Goal: Task Accomplishment & Management: Complete application form

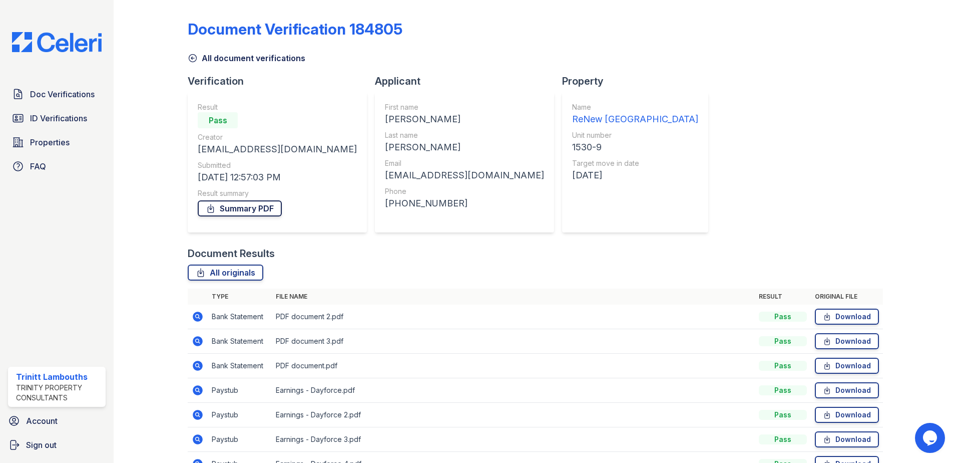
click at [240, 208] on link "Summary PDF" at bounding box center [240, 208] width 84 height 16
click at [71, 95] on span "Doc Verifications" at bounding box center [62, 94] width 65 height 12
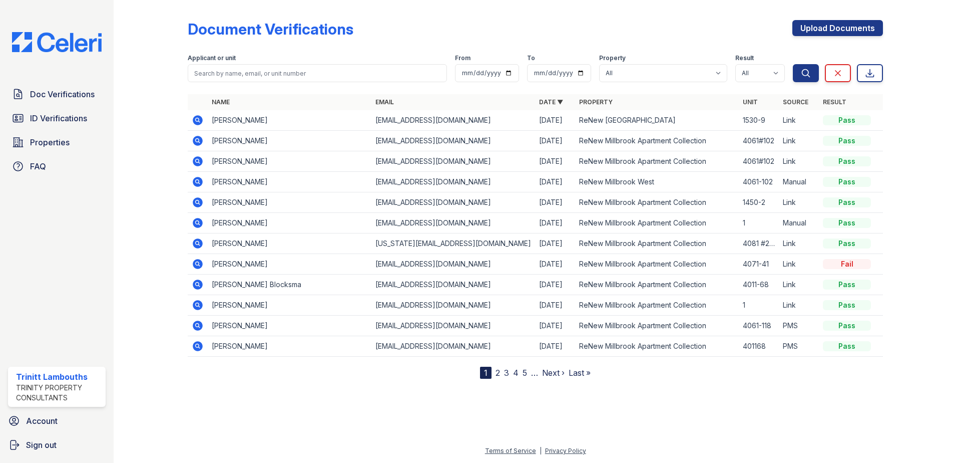
click at [196, 120] on icon at bounding box center [197, 119] width 3 height 3
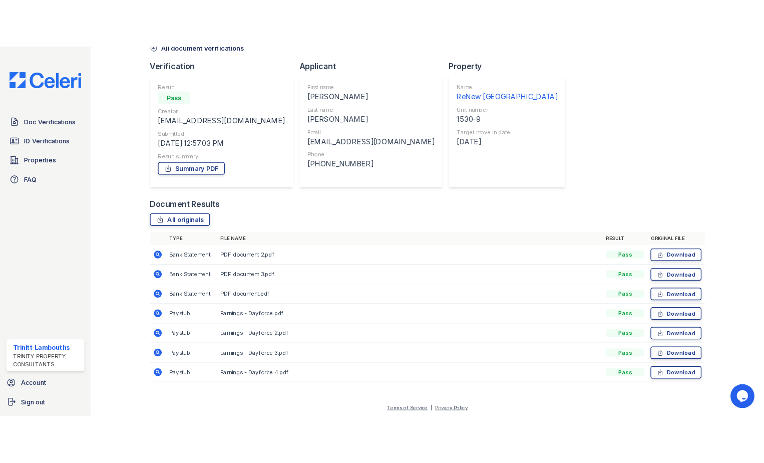
scroll to position [58, 0]
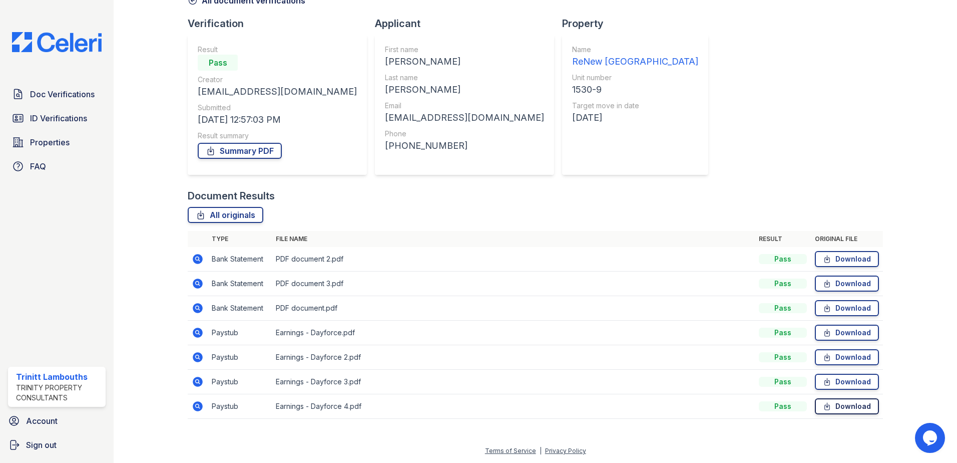
click at [825, 406] on icon at bounding box center [827, 406] width 9 height 10
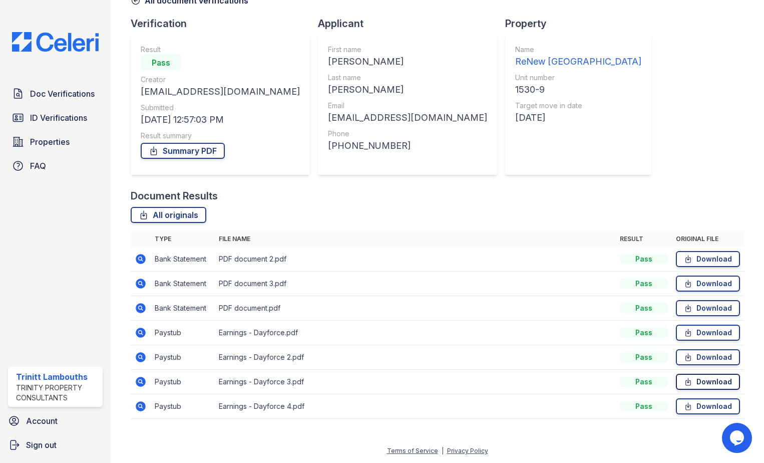
click at [710, 385] on link "Download" at bounding box center [708, 382] width 64 height 16
click at [713, 358] on link "Download" at bounding box center [708, 357] width 64 height 16
click at [702, 331] on link "Download" at bounding box center [708, 332] width 64 height 16
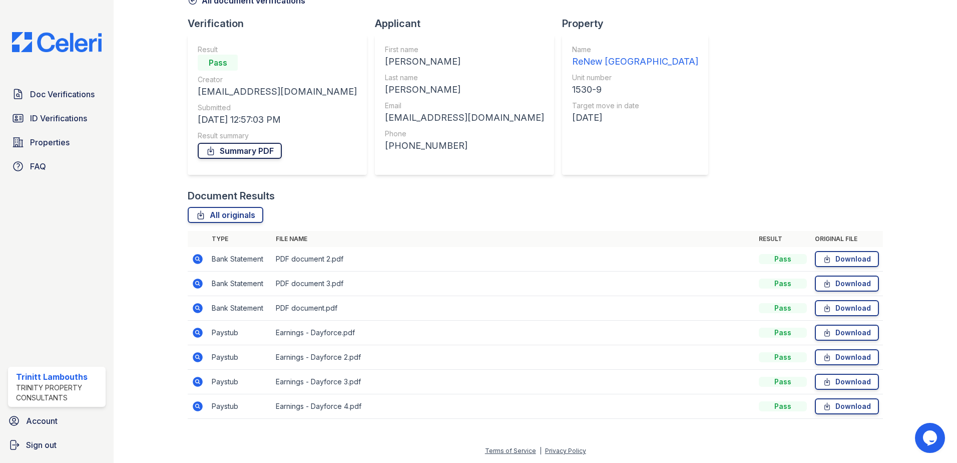
click at [262, 152] on link "Summary PDF" at bounding box center [240, 151] width 84 height 16
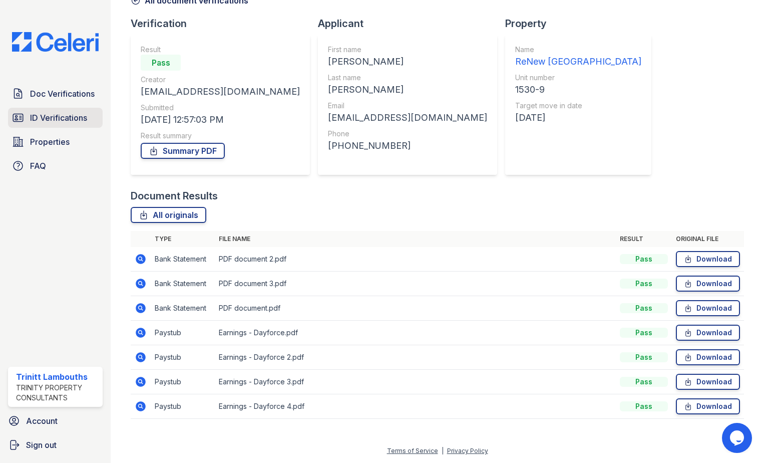
click at [46, 120] on span "ID Verifications" at bounding box center [58, 118] width 57 height 12
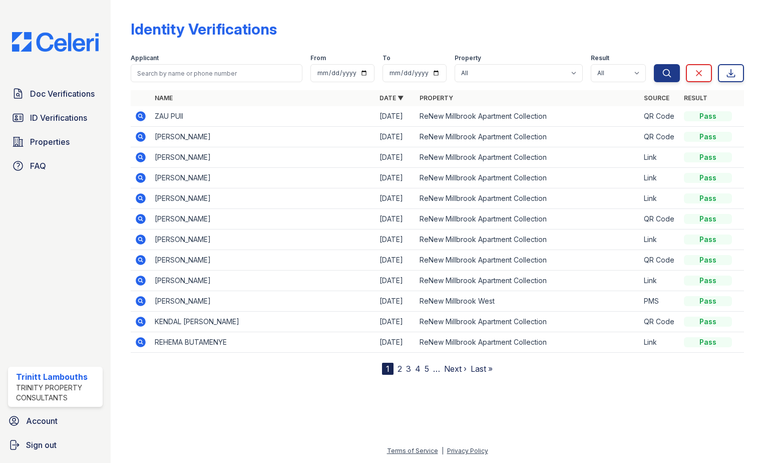
click at [138, 156] on icon at bounding box center [141, 157] width 12 height 12
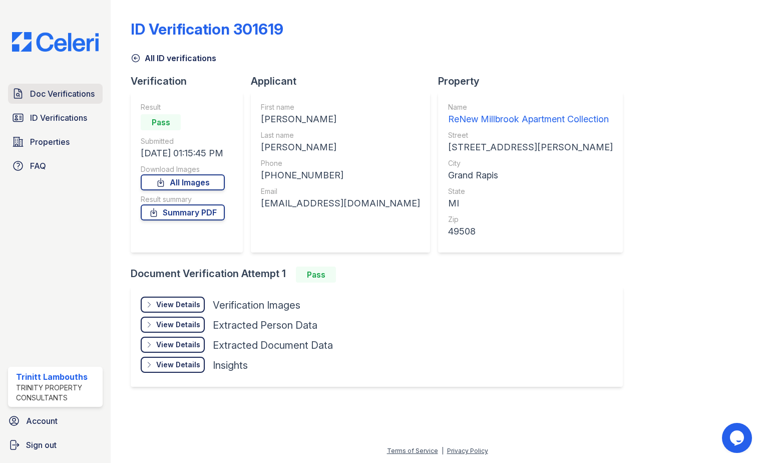
drag, startPoint x: 64, startPoint y: 95, endPoint x: 76, endPoint y: 95, distance: 11.5
click at [65, 95] on span "Doc Verifications" at bounding box center [62, 94] width 65 height 12
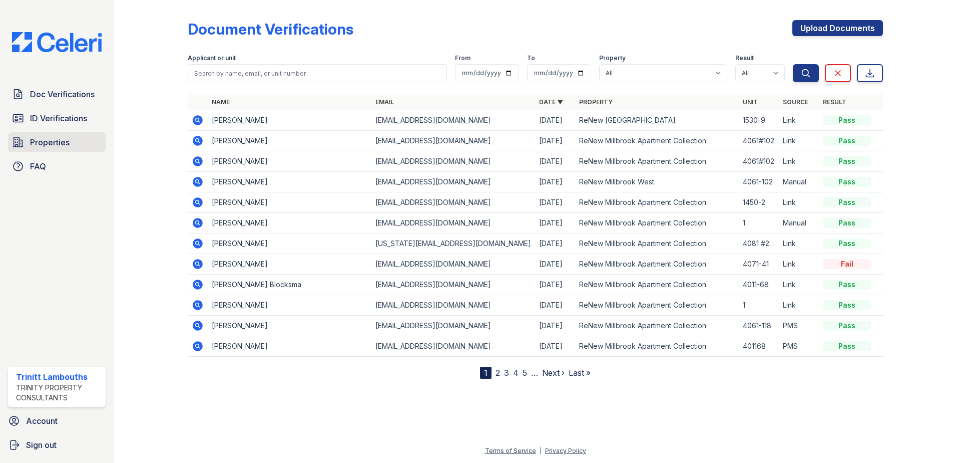
click at [63, 144] on span "Properties" at bounding box center [50, 142] width 40 height 12
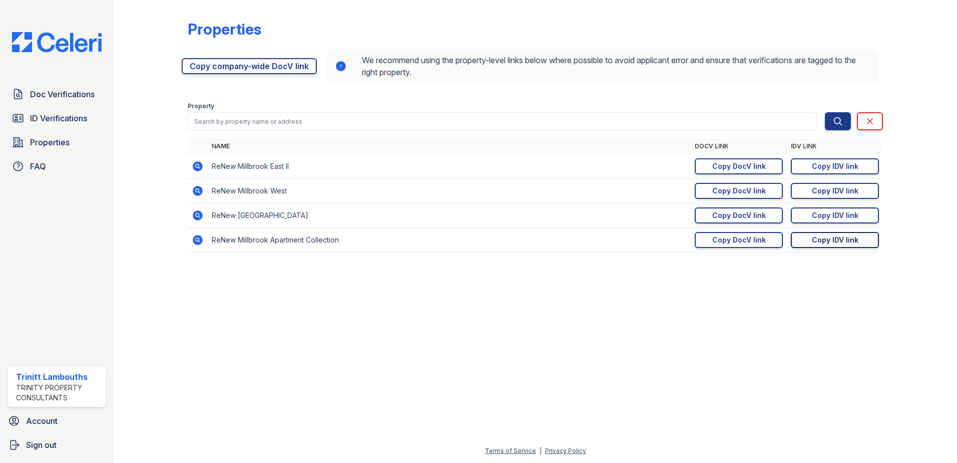
click at [764, 237] on div "Copy IDV link" at bounding box center [835, 240] width 47 height 10
click at [720, 242] on div "Copy DocV link" at bounding box center [739, 240] width 54 height 10
click at [71, 93] on span "Doc Verifications" at bounding box center [62, 94] width 65 height 12
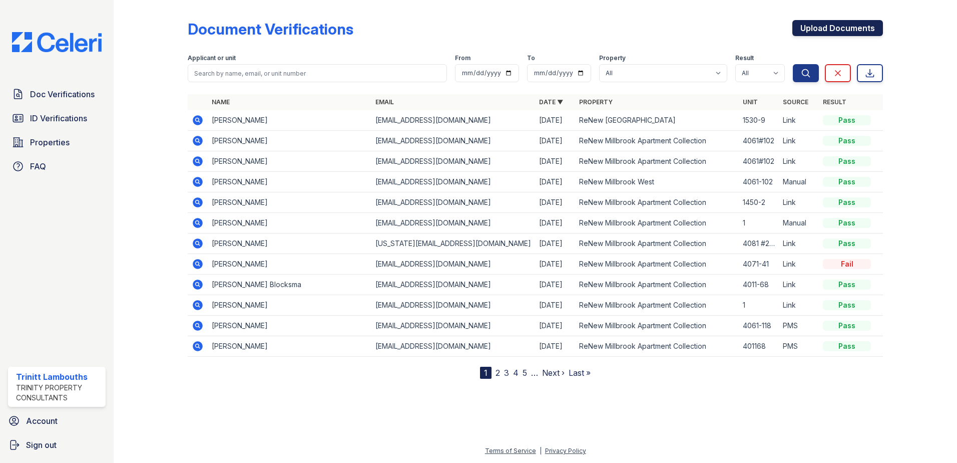
click at [764, 24] on link "Upload Documents" at bounding box center [838, 28] width 91 height 16
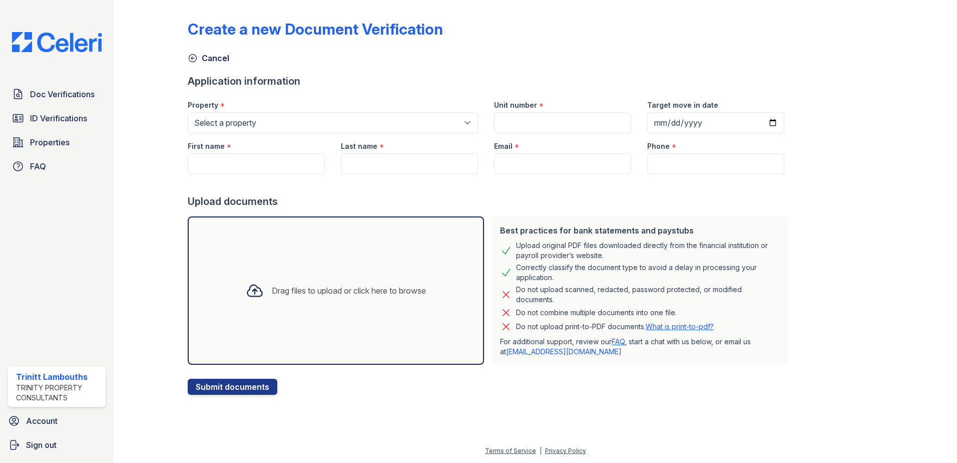
drag, startPoint x: 234, startPoint y: 111, endPoint x: 237, endPoint y: 124, distance: 13.4
click at [234, 114] on div "Property * Select a property ReNew Millbrook Apartment Collection ReNew Millbro…" at bounding box center [333, 112] width 306 height 41
click at [237, 124] on select "Select a property ReNew Millbrook Apartment Collection ReNew Millbrook East ReN…" at bounding box center [333, 122] width 290 height 21
select select "114"
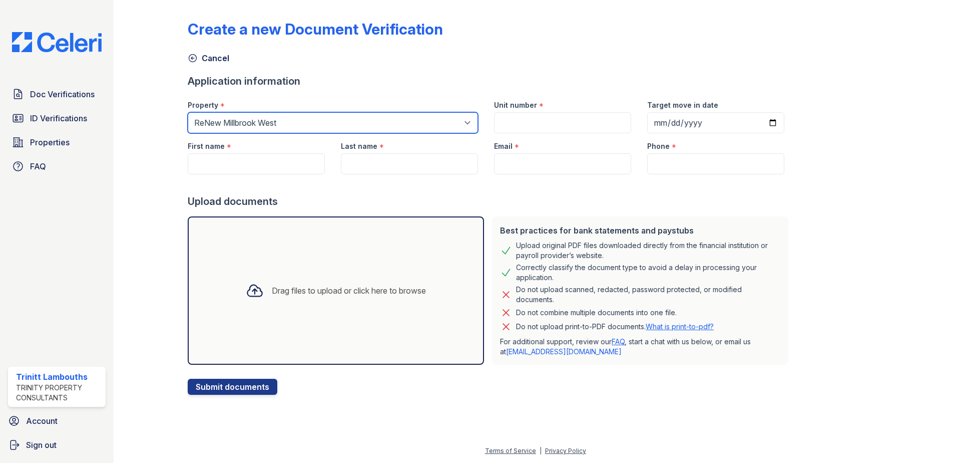
click at [188, 112] on select "Select a property ReNew Millbrook Apartment Collection ReNew Millbrook East ReN…" at bounding box center [333, 122] width 290 height 21
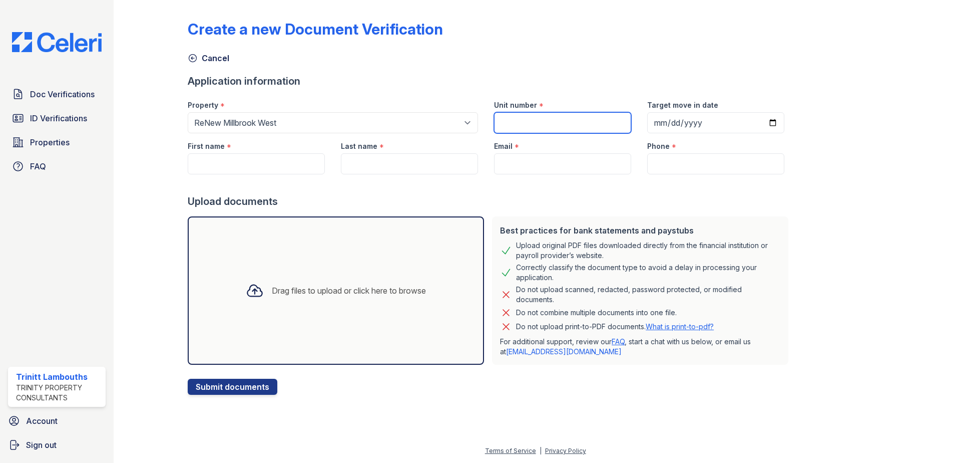
click at [560, 124] on input "Unit number" at bounding box center [562, 122] width 137 height 21
type input "4065 102"
click at [761, 120] on input "Target move in date" at bounding box center [715, 122] width 137 height 21
type input "2025-08-29"
click at [281, 168] on input "First name" at bounding box center [256, 163] width 137 height 21
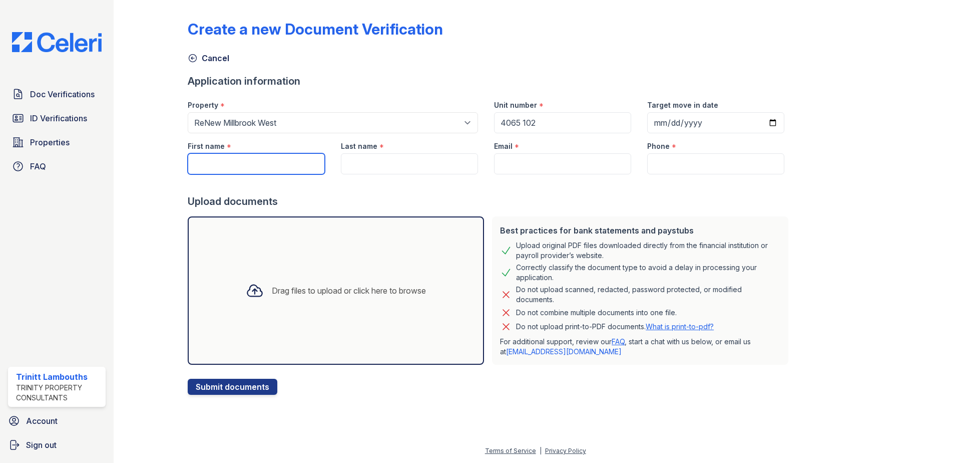
click at [202, 154] on input "First name" at bounding box center [256, 163] width 137 height 21
click at [231, 165] on input "First name" at bounding box center [256, 163] width 137 height 21
click at [256, 159] on input "First name" at bounding box center [256, 163] width 137 height 21
click at [220, 158] on input "First name" at bounding box center [256, 163] width 137 height 21
paste input "Bora Uzima"
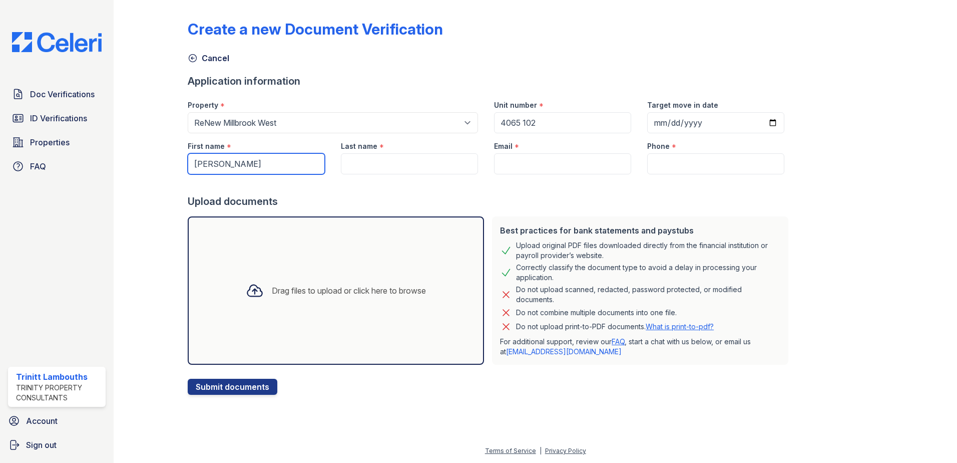
type input "Bora Uzima"
click at [415, 159] on input "Last name" at bounding box center [409, 163] width 137 height 21
click at [352, 167] on input "Last name" at bounding box center [409, 163] width 137 height 21
paste input "Nshimiyimana"
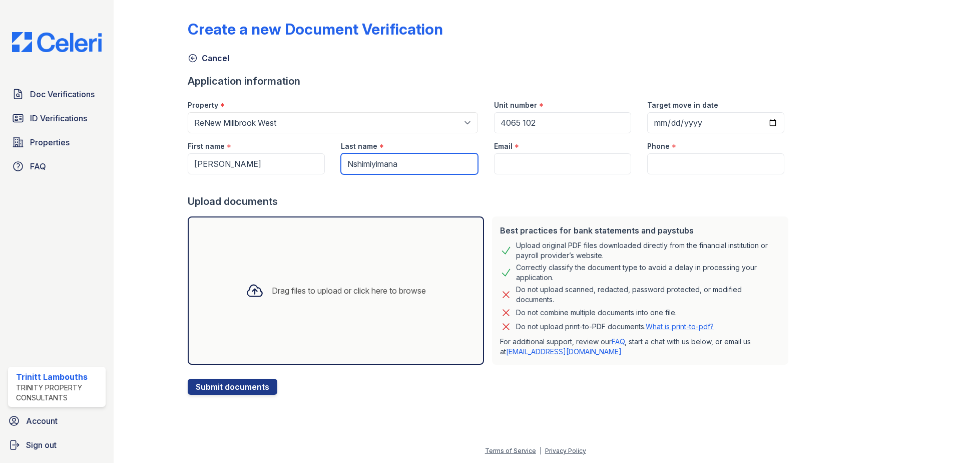
type input "Nshimiyimana"
drag, startPoint x: 504, startPoint y: 163, endPoint x: 481, endPoint y: 159, distance: 23.4
click at [504, 163] on input "Email" at bounding box center [562, 163] width 137 height 21
click at [494, 169] on input "Email" at bounding box center [562, 163] width 137 height 21
paste input "[EMAIL_ADDRESS][DOMAIN_NAME]"
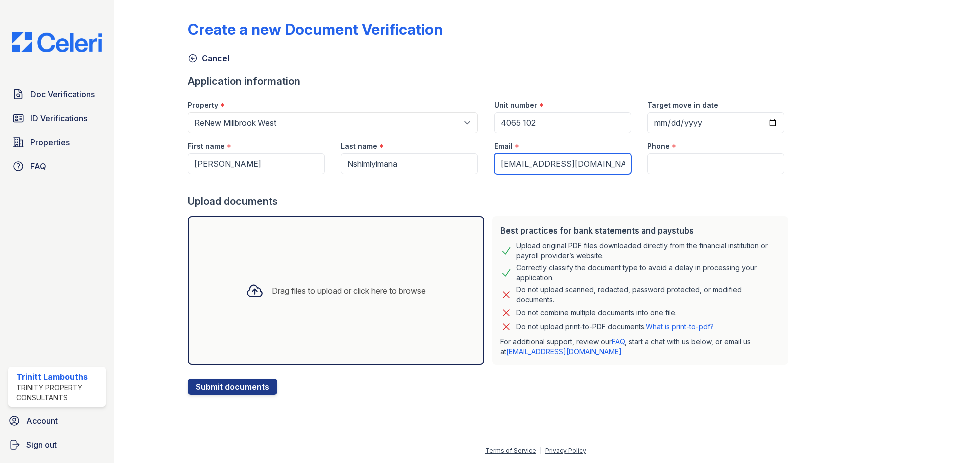
scroll to position [0, 21]
type input "[EMAIL_ADDRESS][DOMAIN_NAME]"
click at [686, 167] on input "Phone" at bounding box center [715, 163] width 137 height 21
click at [657, 164] on input "Phone" at bounding box center [715, 163] width 137 height 21
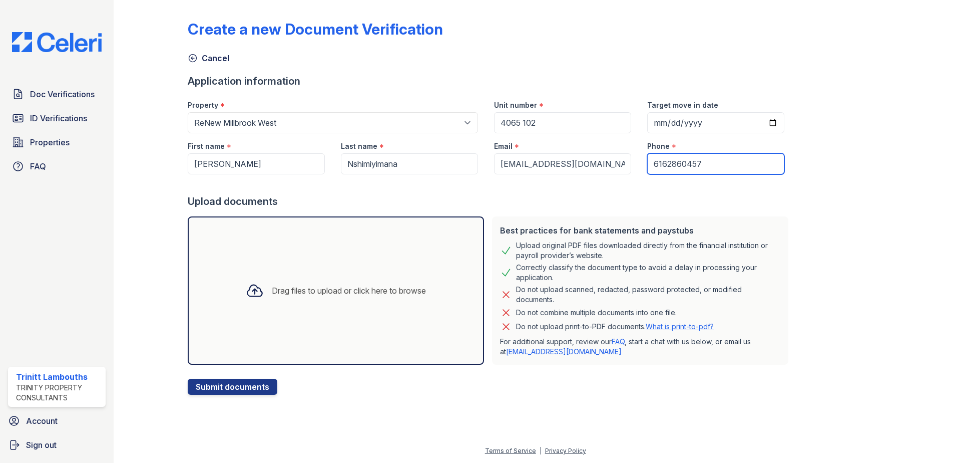
type input "6162860457"
click at [253, 288] on icon at bounding box center [255, 291] width 15 height 12
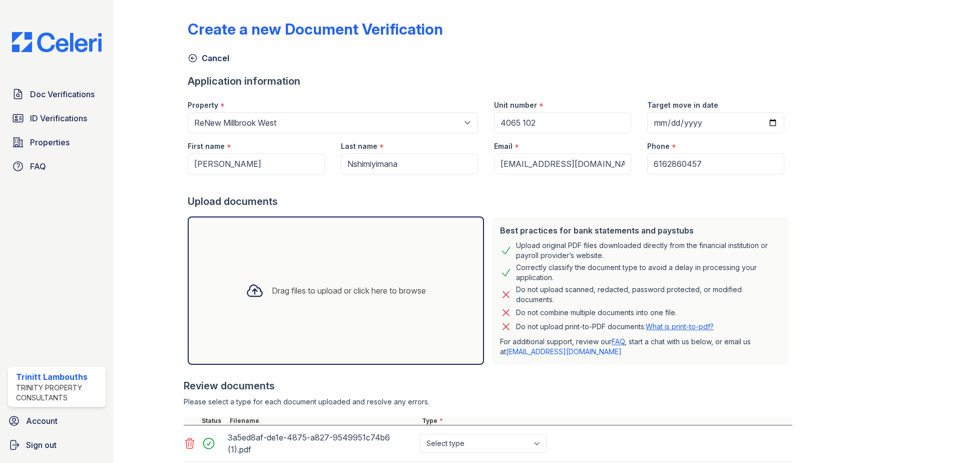
click at [246, 288] on icon at bounding box center [255, 290] width 18 height 18
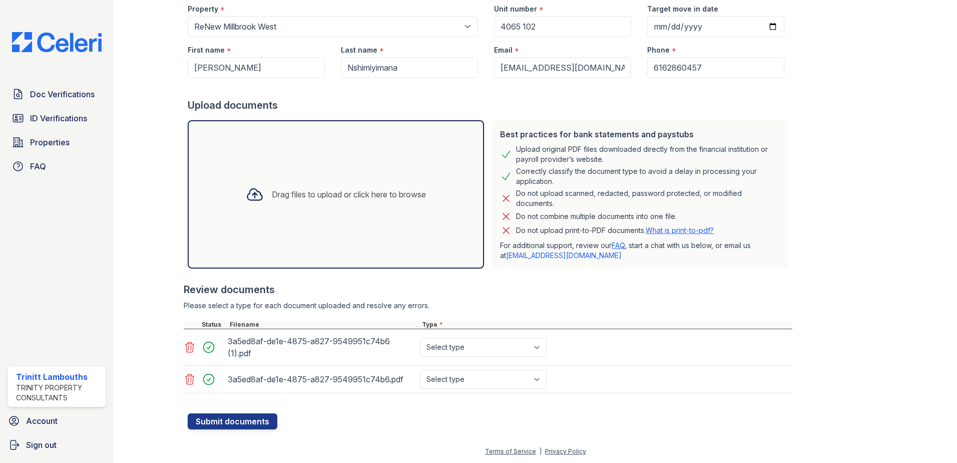
scroll to position [97, 0]
click at [189, 380] on icon at bounding box center [190, 379] width 12 height 12
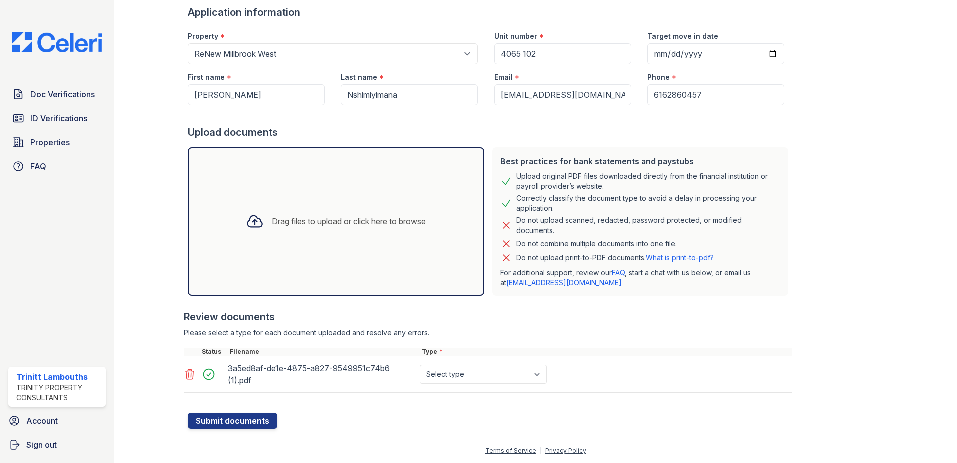
scroll to position [69, 0]
click at [446, 377] on select "Select type Paystub Bank Statement Offer Letter Tax Documents Benefit Award Let…" at bounding box center [483, 373] width 127 height 19
select select "paystub"
click at [420, 364] on select "Select type Paystub Bank Statement Offer Letter Tax Documents Benefit Award Let…" at bounding box center [483, 373] width 127 height 19
click at [246, 218] on icon at bounding box center [255, 221] width 18 height 18
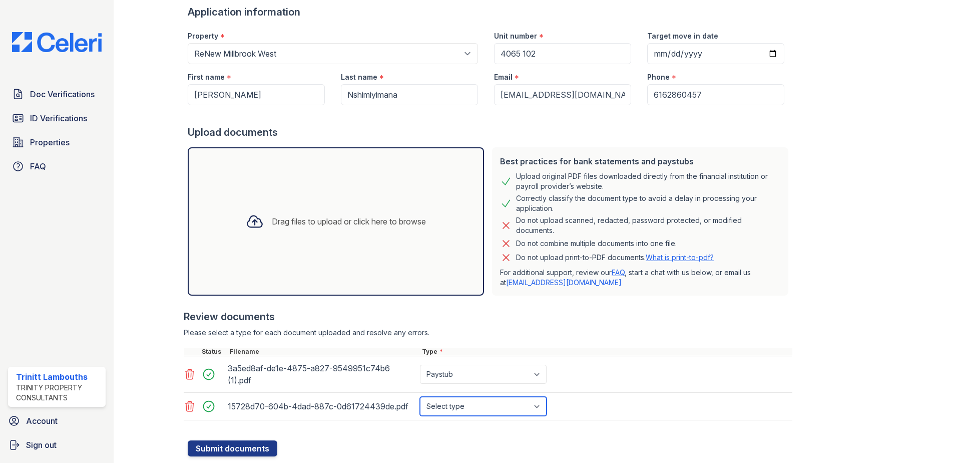
click at [438, 408] on select "Select type Paystub Bank Statement Offer Letter Tax Documents Benefit Award Let…" at bounding box center [483, 406] width 127 height 19
select select "paystub"
click at [420, 397] on select "Select type Paystub Bank Statement Offer Letter Tax Documents Benefit Award Let…" at bounding box center [483, 406] width 127 height 19
click at [246, 219] on icon at bounding box center [255, 221] width 18 height 18
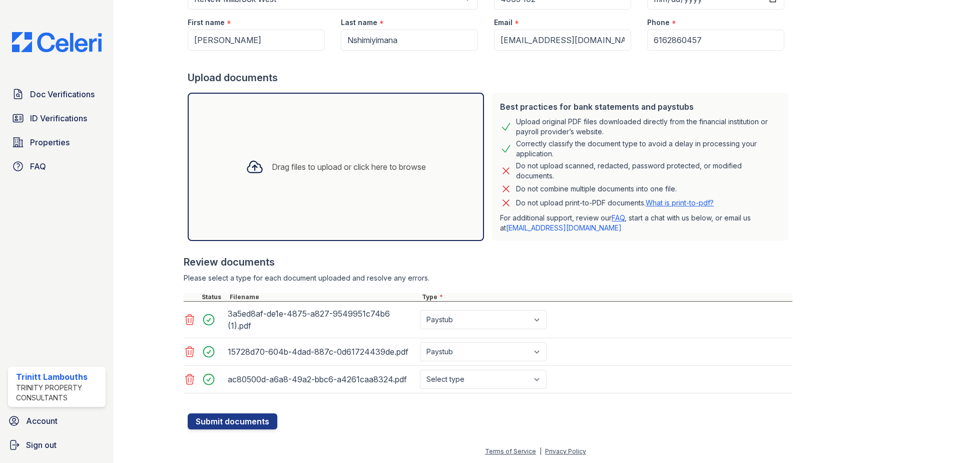
scroll to position [124, 0]
click at [249, 165] on icon at bounding box center [255, 166] width 18 height 18
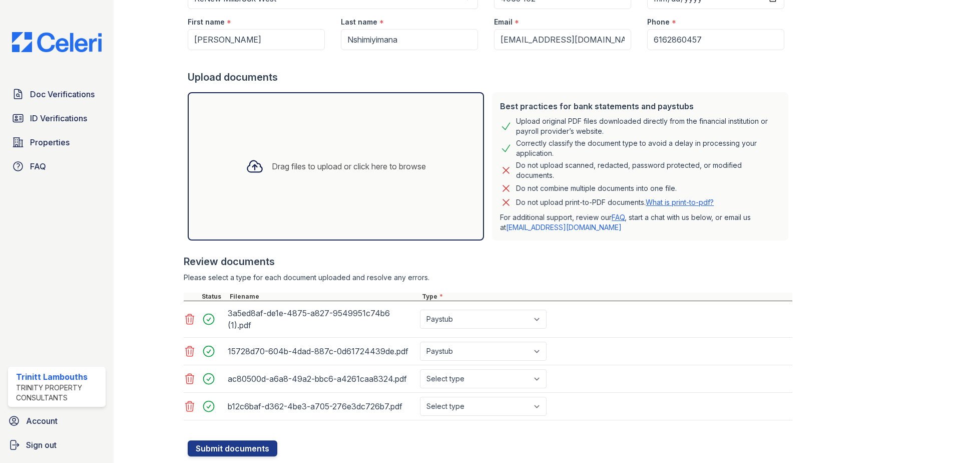
click at [252, 170] on icon at bounding box center [255, 166] width 18 height 18
click at [452, 379] on select "Select type Paystub Bank Statement Offer Letter Tax Documents Benefit Award Let…" at bounding box center [483, 378] width 127 height 19
select select "paystub"
click at [420, 369] on select "Select type Paystub Bank Statement Offer Letter Tax Documents Benefit Award Let…" at bounding box center [483, 378] width 127 height 19
click at [451, 409] on select "Select type Paystub Bank Statement Offer Letter Tax Documents Benefit Award Let…" at bounding box center [483, 406] width 127 height 19
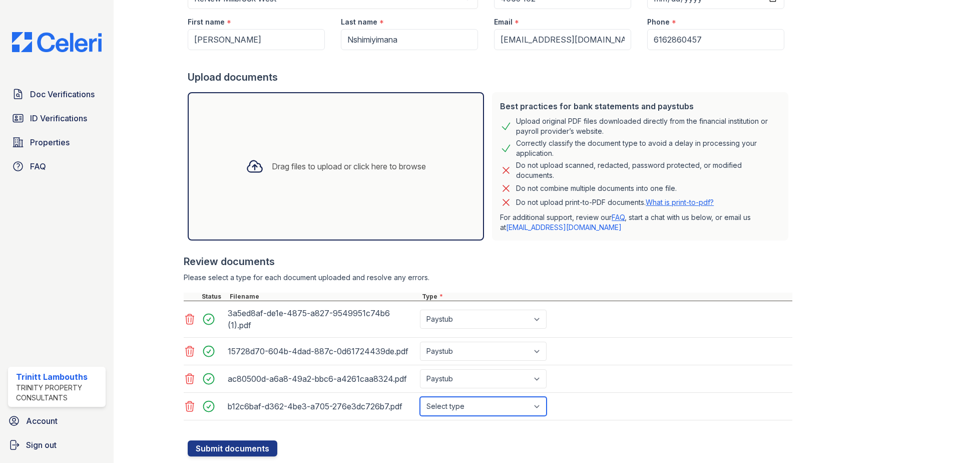
select select "paystub"
click at [420, 397] on select "Select type Paystub Bank Statement Offer Letter Tax Documents Benefit Award Let…" at bounding box center [483, 406] width 127 height 19
click at [698, 396] on div "b12c6baf-d362-4be3-a705-276e3dc726b7.pdf Select type Paystub Bank Statement Off…" at bounding box center [488, 407] width 609 height 28
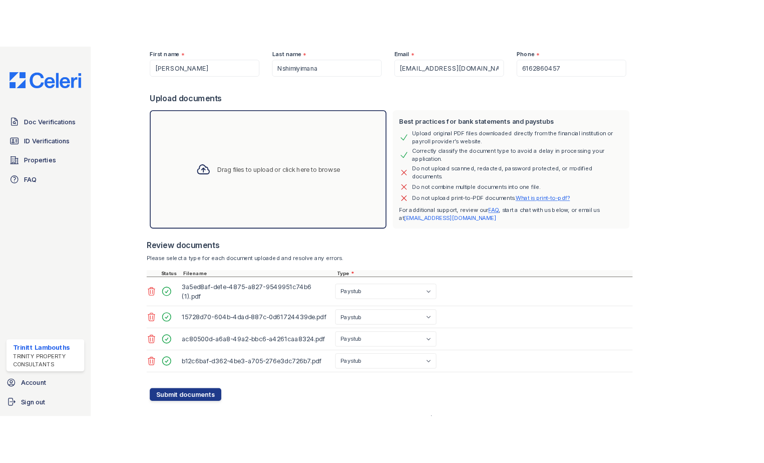
scroll to position [152, 0]
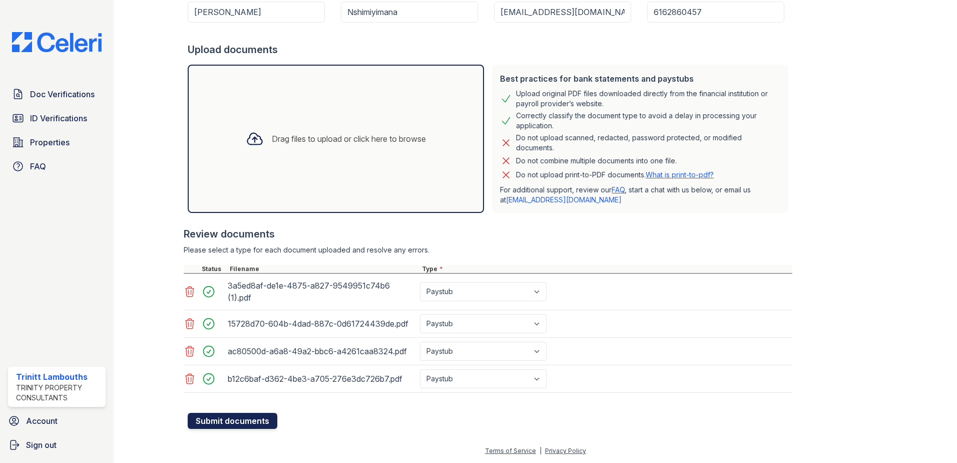
click at [211, 417] on button "Submit documents" at bounding box center [233, 421] width 90 height 16
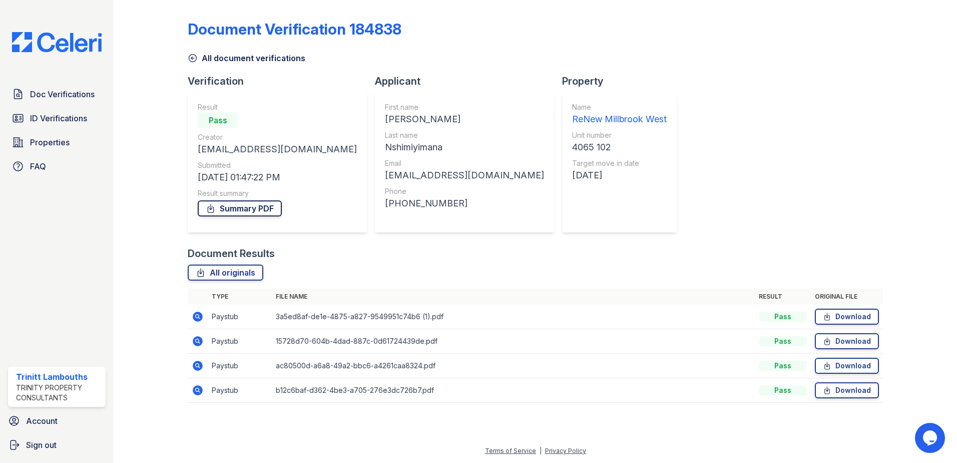
click at [264, 202] on link "Summary PDF" at bounding box center [240, 208] width 84 height 16
click at [56, 91] on span "Doc Verifications" at bounding box center [62, 94] width 65 height 12
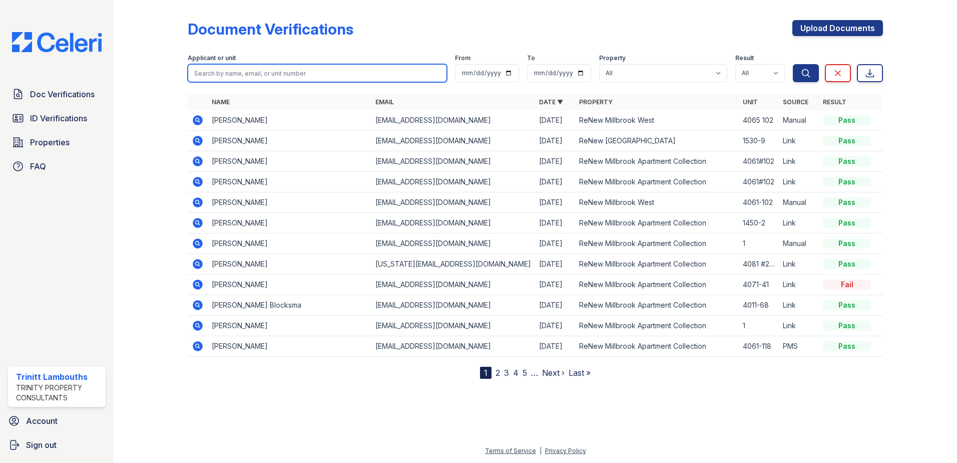
click at [239, 72] on input "search" at bounding box center [317, 73] width 259 height 18
type input "[PERSON_NAME]"
click at [793, 64] on button "Search" at bounding box center [806, 73] width 26 height 18
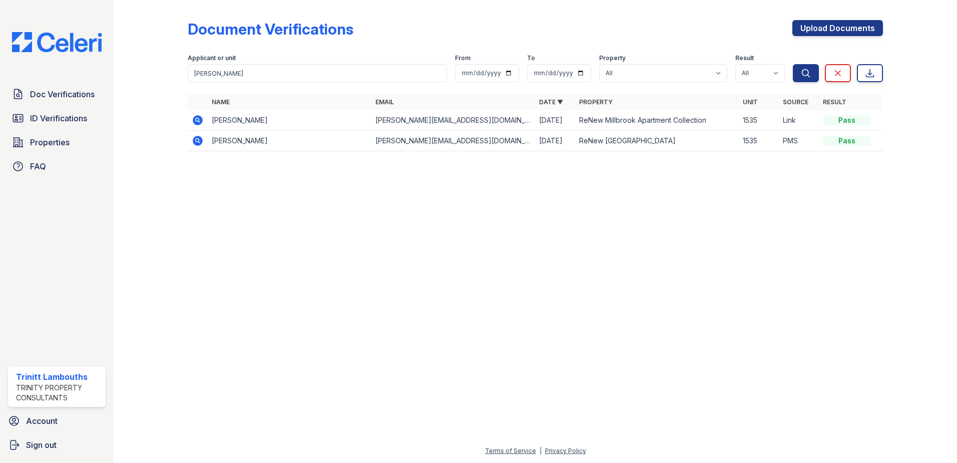
click at [196, 121] on icon at bounding box center [198, 120] width 12 height 12
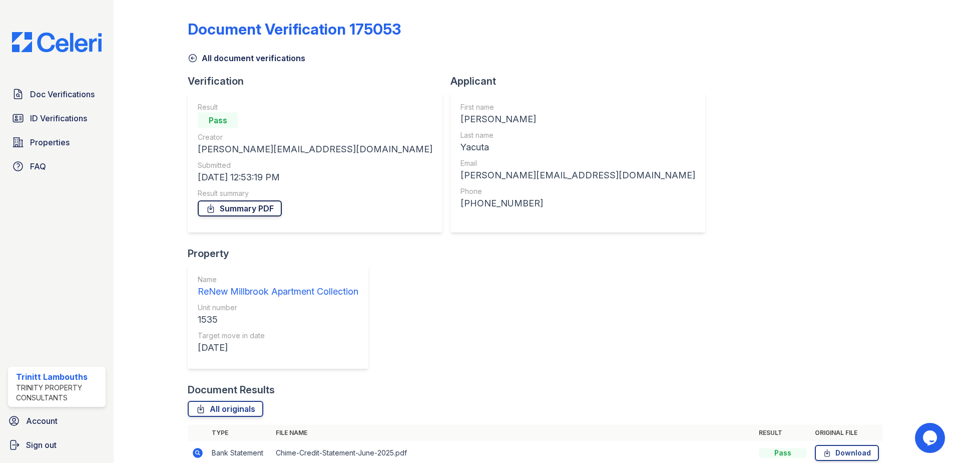
click at [261, 210] on link "Summary PDF" at bounding box center [240, 208] width 84 height 16
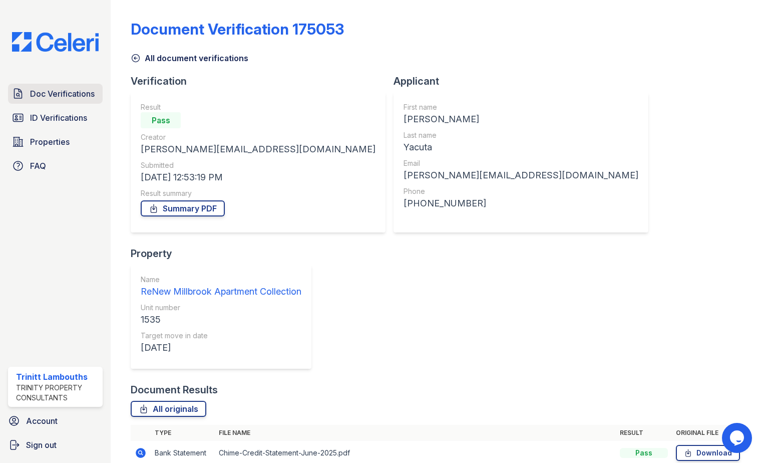
click at [54, 98] on span "Doc Verifications" at bounding box center [62, 94] width 65 height 12
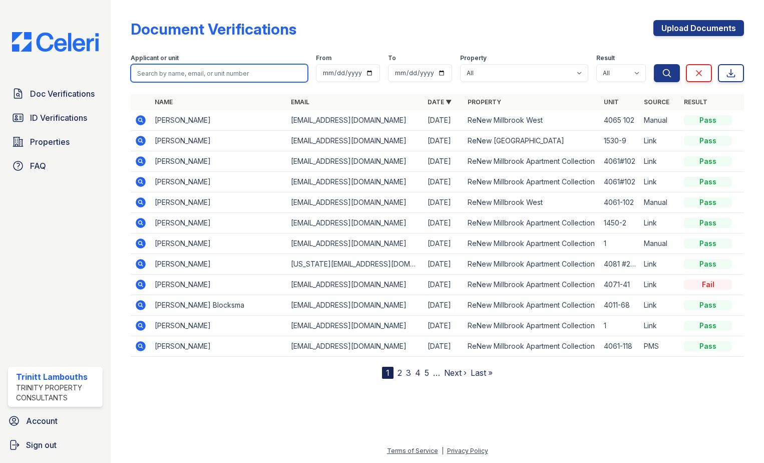
click at [204, 75] on input "search" at bounding box center [219, 73] width 177 height 18
type input "karla"
click at [654, 64] on button "Search" at bounding box center [667, 73] width 26 height 18
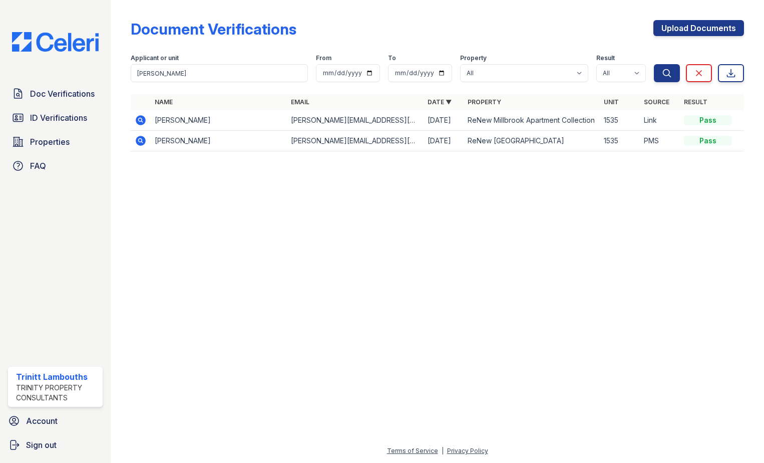
click at [142, 118] on icon at bounding box center [141, 120] width 10 height 10
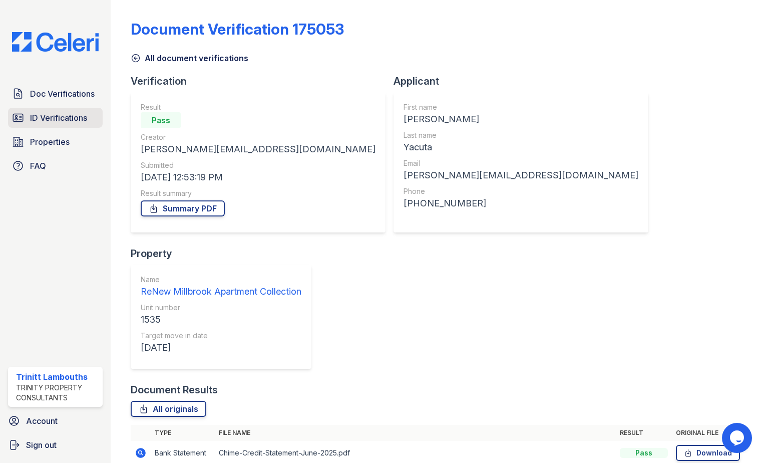
click at [36, 114] on span "ID Verifications" at bounding box center [58, 118] width 57 height 12
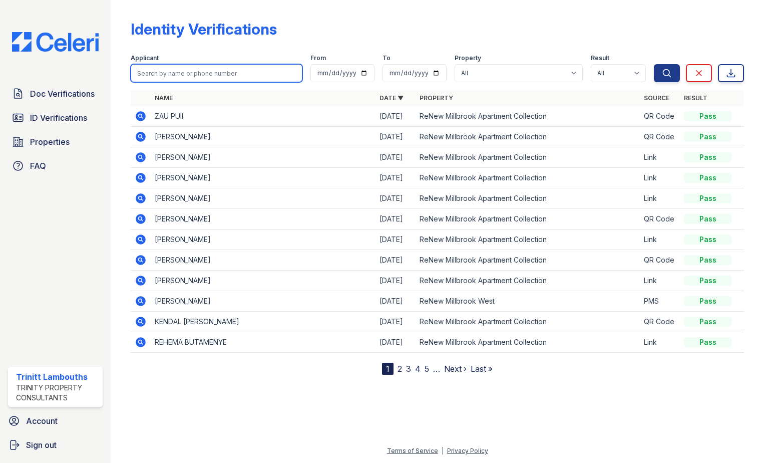
click at [207, 74] on input "search" at bounding box center [217, 73] width 172 height 18
type input "[PERSON_NAME]"
click at [654, 64] on button "Search" at bounding box center [667, 73] width 26 height 18
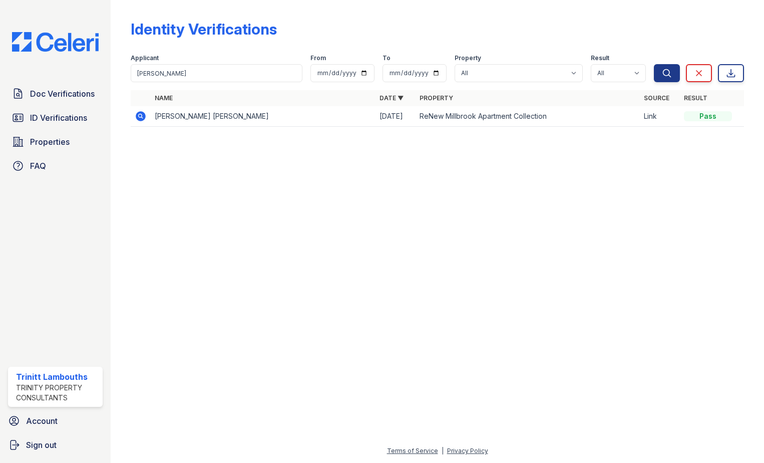
click at [143, 118] on icon at bounding box center [141, 116] width 12 height 12
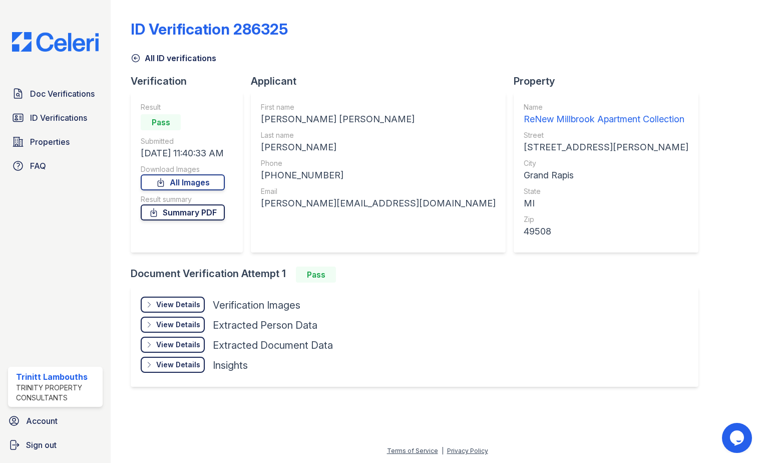
click at [186, 211] on link "Summary PDF" at bounding box center [183, 212] width 84 height 16
click at [56, 117] on span "ID Verifications" at bounding box center [58, 118] width 57 height 12
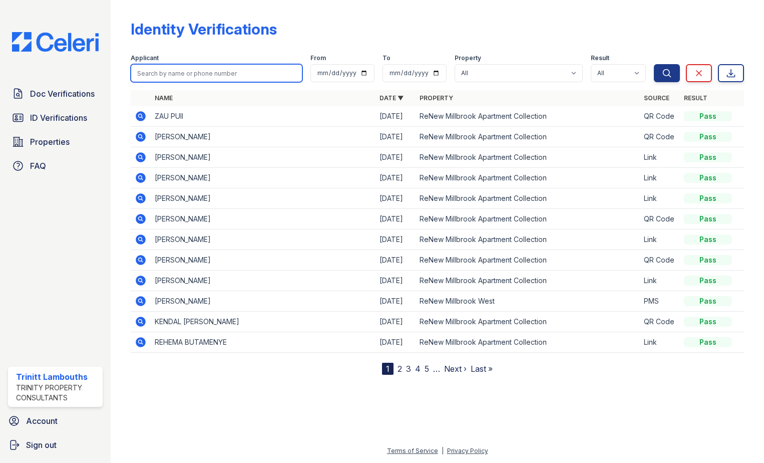
click at [176, 72] on input "search" at bounding box center [217, 73] width 172 height 18
type input "brandon"
click at [654, 64] on button "Search" at bounding box center [667, 73] width 26 height 18
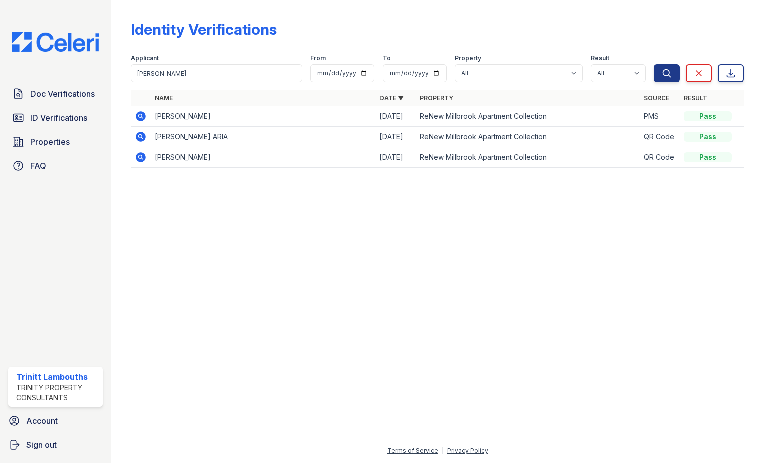
click at [141, 114] on icon at bounding box center [141, 116] width 12 height 12
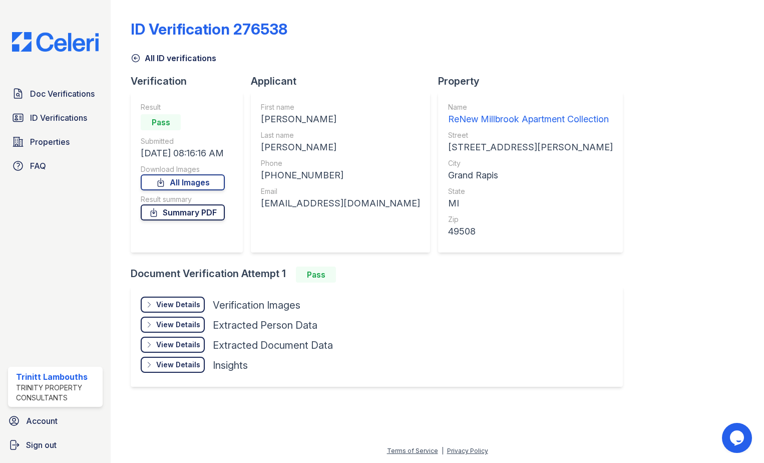
click at [177, 210] on link "Summary PDF" at bounding box center [183, 212] width 84 height 16
click at [50, 117] on span "ID Verifications" at bounding box center [58, 118] width 57 height 12
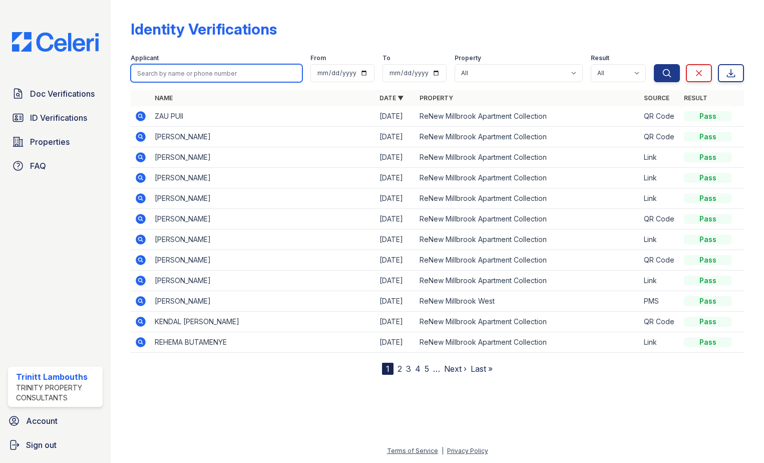
click at [178, 77] on input "search" at bounding box center [217, 73] width 172 height 18
type input "sierra"
click at [654, 64] on button "Search" at bounding box center [667, 73] width 26 height 18
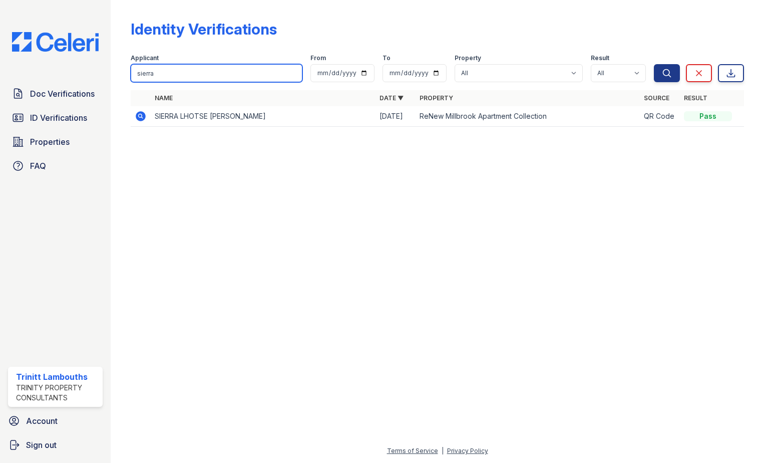
click at [162, 75] on input "sierra" at bounding box center [217, 73] width 172 height 18
type input "[PERSON_NAME]"
click at [654, 64] on button "Search" at bounding box center [667, 73] width 26 height 18
